Goal: Navigation & Orientation: Find specific page/section

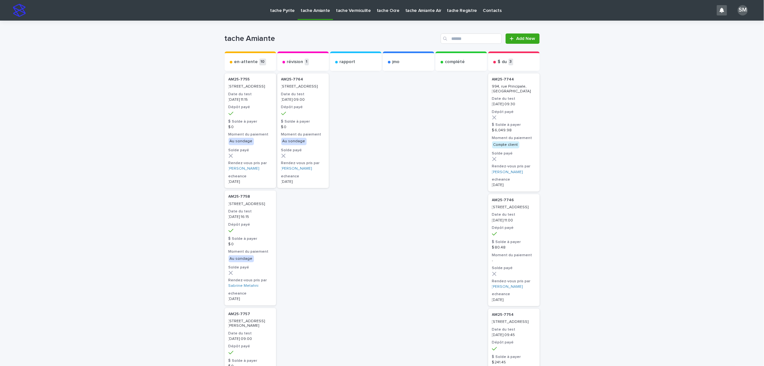
click at [278, 7] on p "tache Pyrite" at bounding box center [282, 7] width 25 height 14
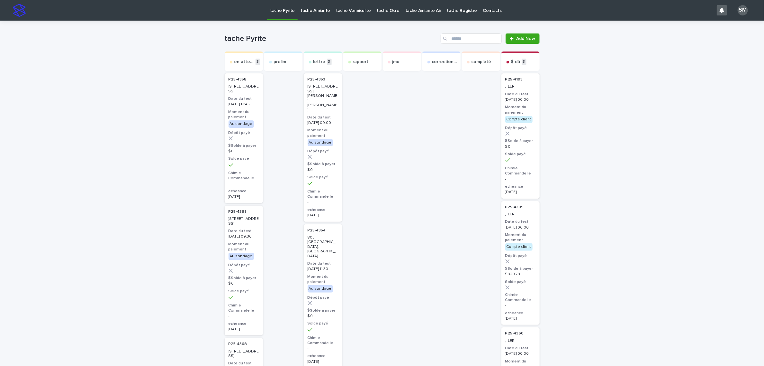
click at [301, 8] on p "tache Amiante" at bounding box center [316, 7] width 30 height 14
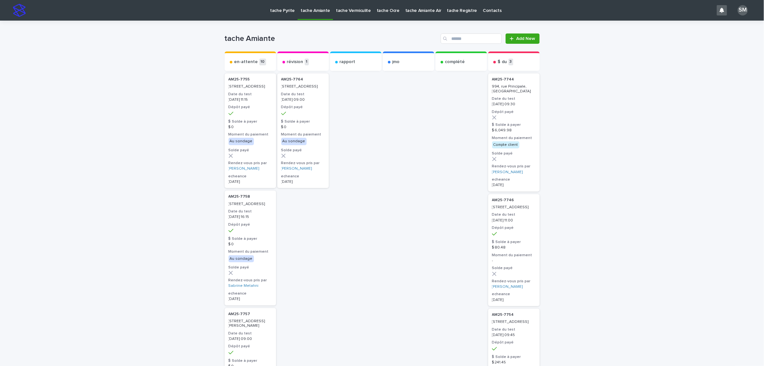
click at [290, 9] on p "tache Pyrite" at bounding box center [282, 7] width 25 height 14
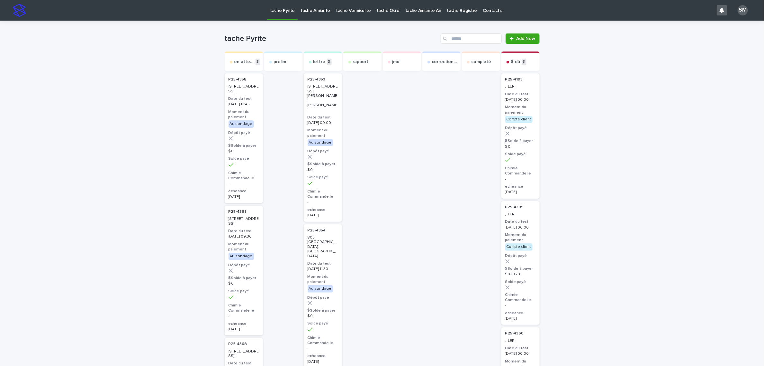
click at [306, 11] on p "tache Amiante" at bounding box center [316, 7] width 30 height 14
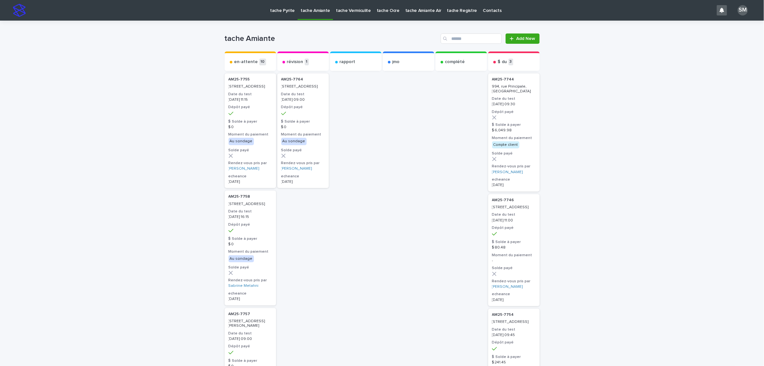
click at [338, 12] on p "tache Vermiculite" at bounding box center [353, 7] width 35 height 14
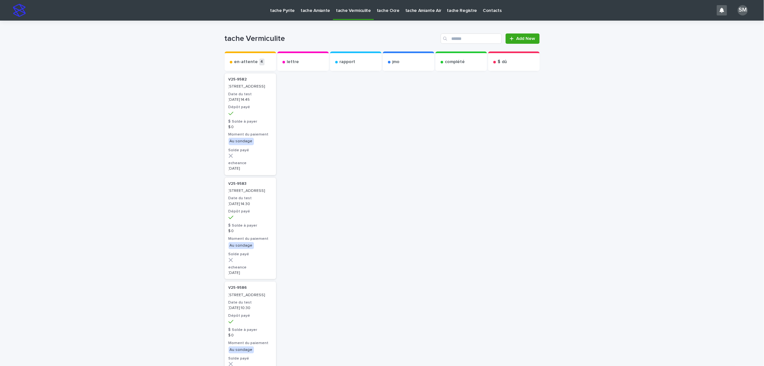
click at [388, 11] on p "tache Ocre" at bounding box center [388, 7] width 23 height 14
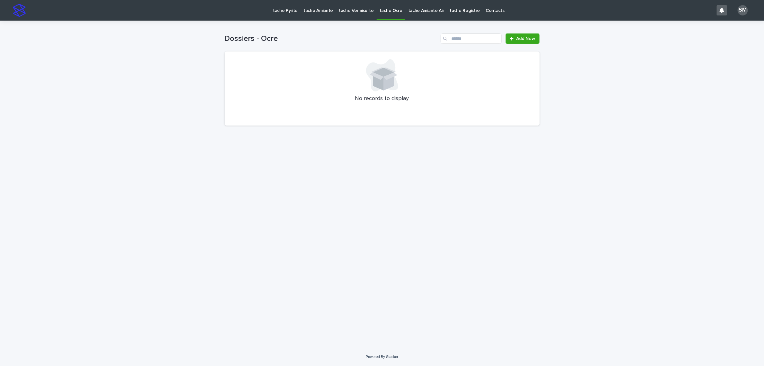
click at [413, 8] on p "tache Amiante Air" at bounding box center [426, 7] width 36 height 14
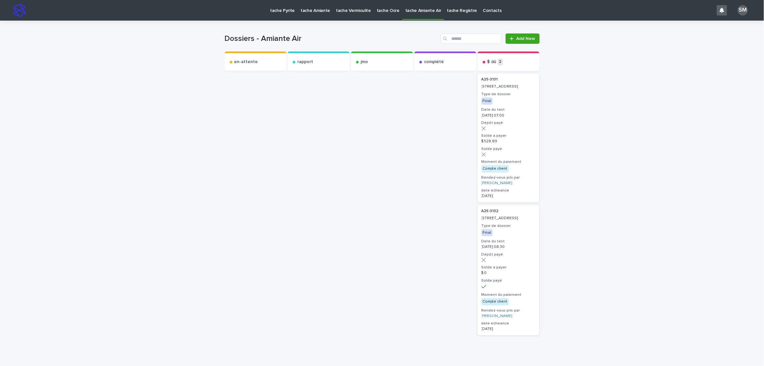
click at [279, 11] on p "tache Pyrite" at bounding box center [282, 7] width 25 height 14
